Goal: Unclear

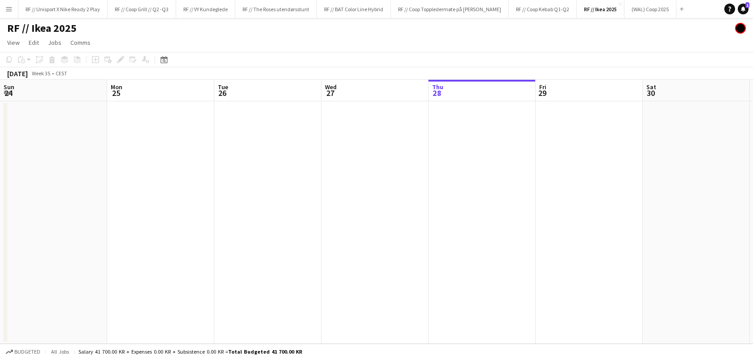
scroll to position [0, 339]
